Goal: Check status: Check status

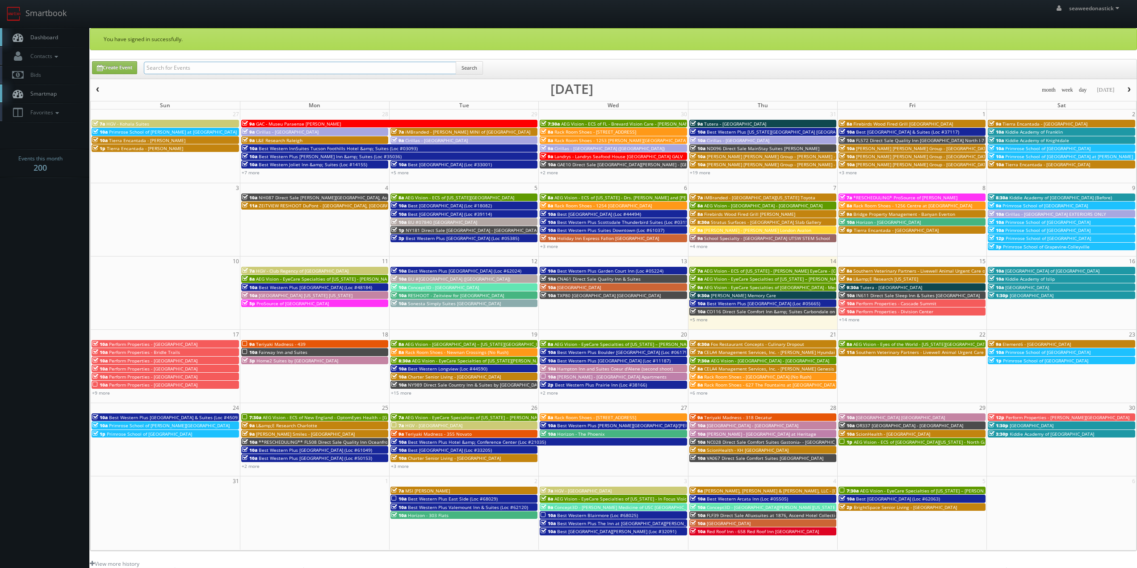
click at [228, 69] on input "text" at bounding box center [300, 68] width 312 height 13
paste input "([DATE]) Best Western Inn Suites [GEOGRAPHIC_DATA] (Loc #03093) - 11 Rooms"
drag, startPoint x: 176, startPoint y: 69, endPoint x: 78, endPoint y: 82, distance: 98.7
click at [79, 82] on body "Smartbook Toggle Side Navigation Toggle Top Navigation seaweedonastick seaweedo…" at bounding box center [568, 367] width 1137 height 735
drag, startPoint x: 358, startPoint y: 70, endPoint x: 320, endPoint y: 76, distance: 38.9
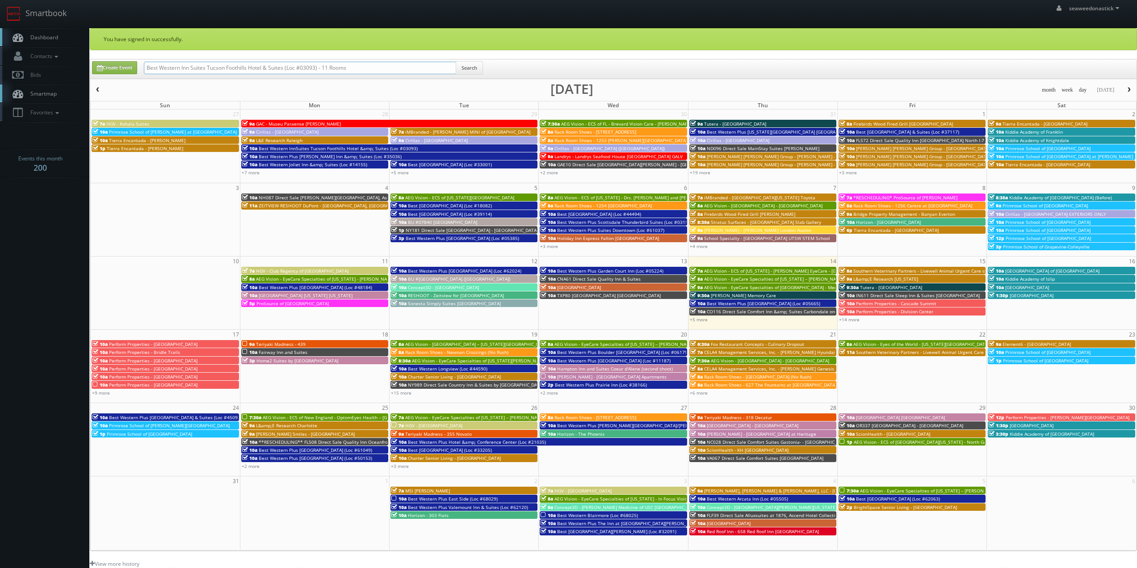
click at [320, 76] on div "Best Western Inn Suites Tucson Foothills Hotel & Suites (Loc #03093) - 11 Rooms…" at bounding box center [313, 69] width 339 height 17
type input "Best Western Inn Suites Tucson Foothills Hotel & Suites (Loc #03093)"
click at [468, 70] on button "Search" at bounding box center [469, 67] width 27 height 13
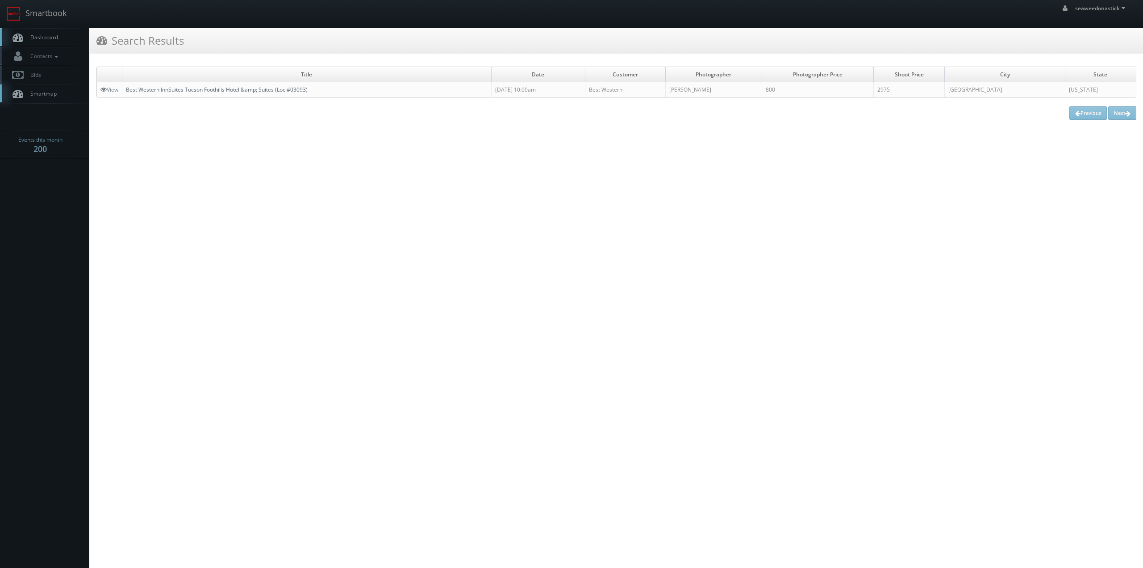
click at [235, 90] on link "Best Western InnSuites Tucson Foothills Hotel &amp; Suites (Loc #03093)" at bounding box center [217, 90] width 182 height 8
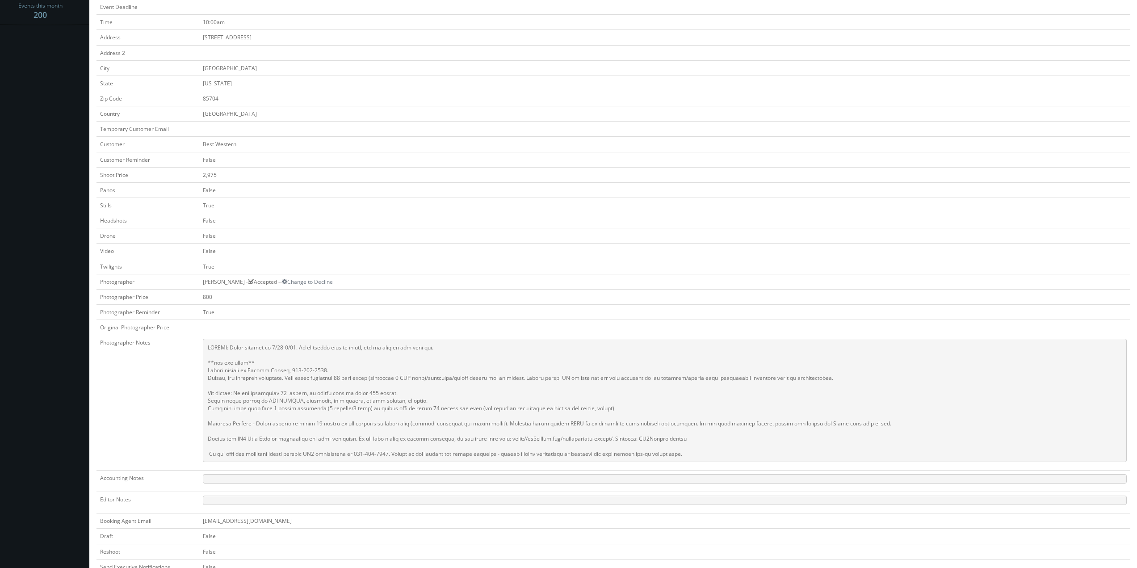
scroll to position [179, 0]
